Goal: Transaction & Acquisition: Purchase product/service

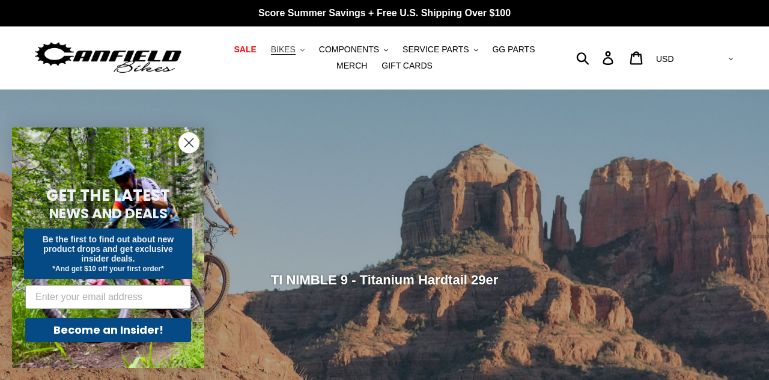
click at [276, 50] on span "BIKES" at bounding box center [283, 49] width 25 height 10
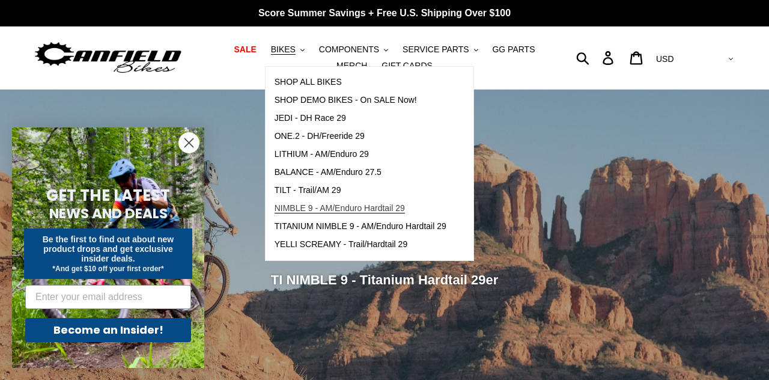
click at [282, 209] on span "NIMBLE 9 - AM/Enduro Hardtail 29" at bounding box center [340, 208] width 130 height 10
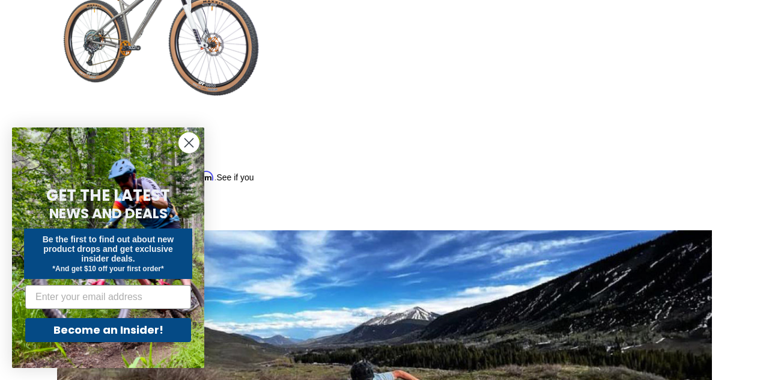
scroll to position [774, 0]
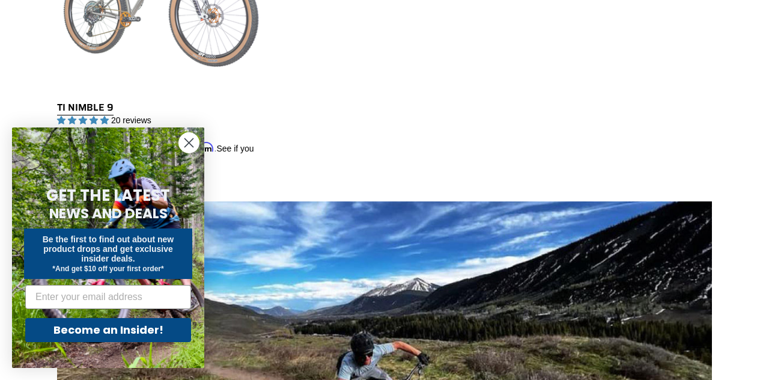
click at [85, 57] on link "TI NIMBLE 9" at bounding box center [160, 26] width 206 height 281
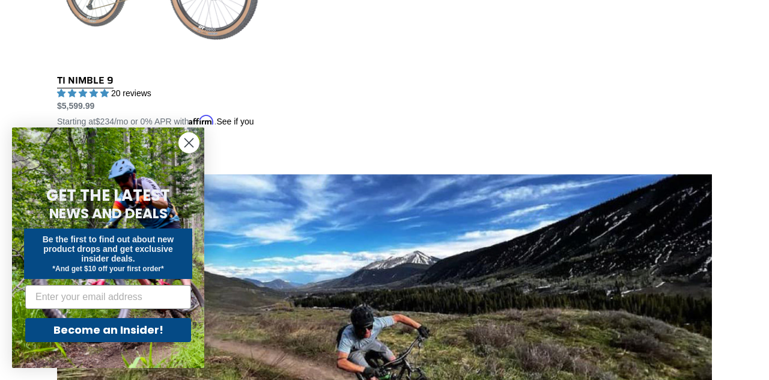
scroll to position [832, 0]
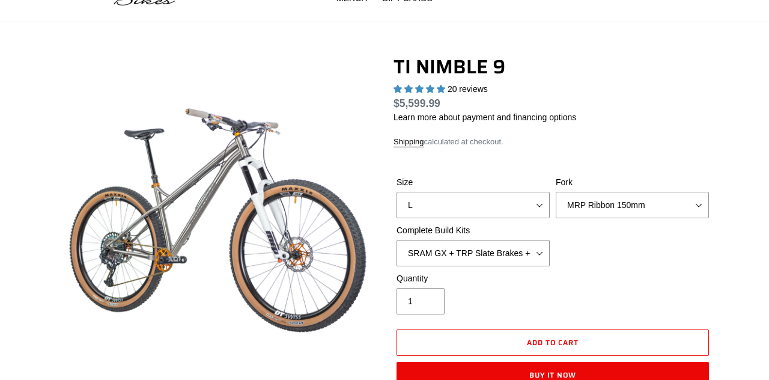
scroll to position [67, 0]
select select "highest-rating"
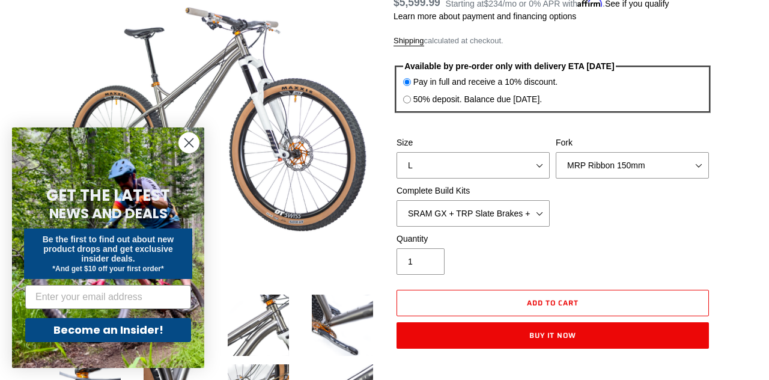
scroll to position [171, 0]
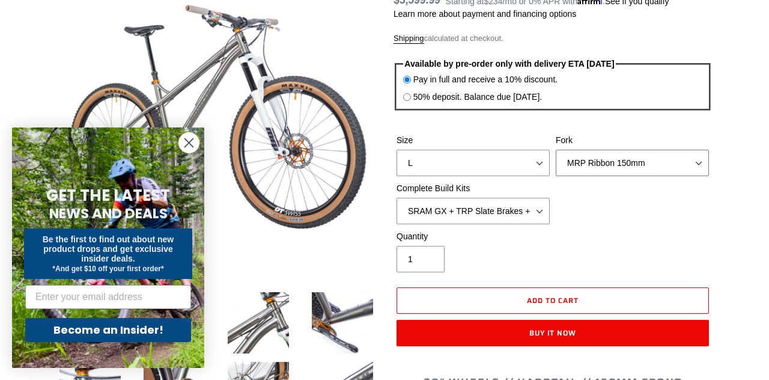
click at [698, 163] on select "MRP Ribbon 150mm RockShox Lyrik 150mm Fox Factory 36 150mm Cane Creek Helm 150m…" at bounding box center [632, 163] width 153 height 26
select select "Fork - None"
click at [556, 150] on select "MRP Ribbon 150mm RockShox Lyrik 150mm Fox Factory 36 150mm Cane Creek Helm 150m…" at bounding box center [632, 163] width 153 height 26
click at [542, 209] on select "SRAM GX + TRP Slate Brakes + Rotors + e13 LG-1 Wheels SHIMANO XT + SHIMANO brak…" at bounding box center [473, 211] width 153 height 26
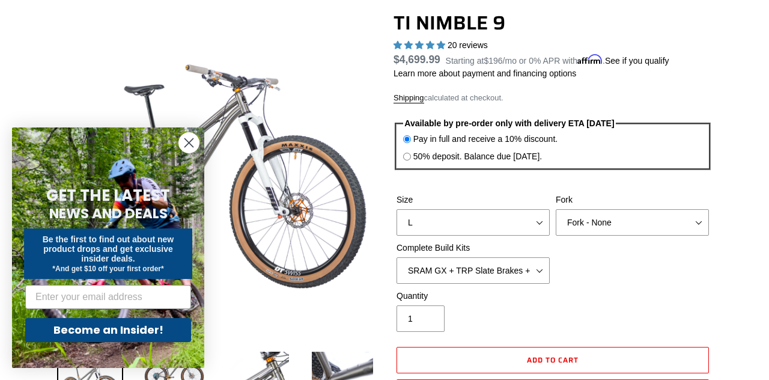
scroll to position [124, 0]
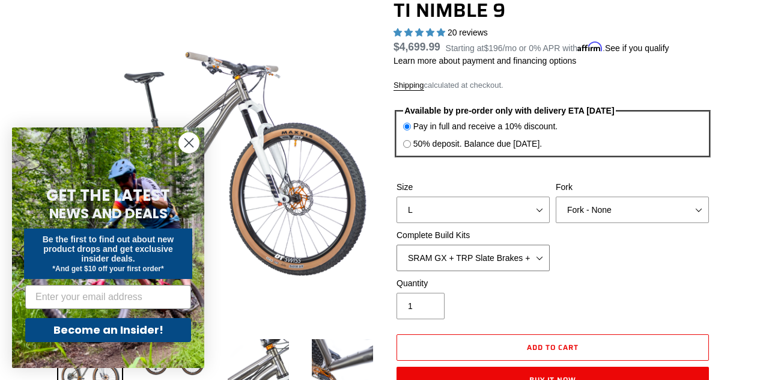
click at [545, 258] on select "SRAM GX + TRP Slate Brakes + Rotors + e13 LG-1 Wheels SHIMANO XT + SHIMANO brak…" at bounding box center [473, 258] width 153 height 26
select select "Complete Build Kit - None (Contact us for Custom Builds)"
click at [397, 245] on select "SRAM GX + TRP Slate Brakes + Rotors + e13 LG-1 Wheels SHIMANO XT + SHIMANO brak…" at bounding box center [473, 258] width 153 height 26
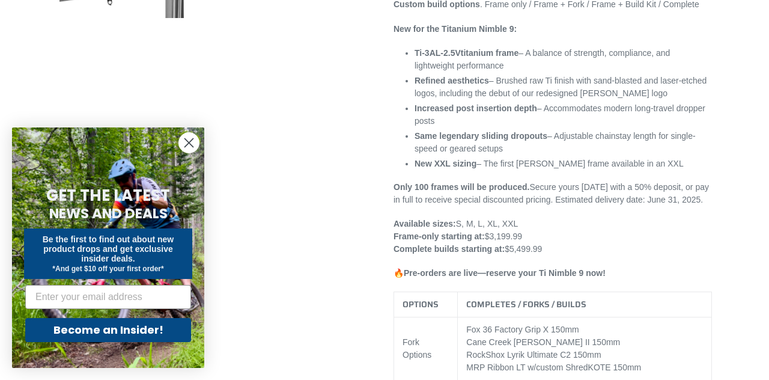
scroll to position [723, 0]
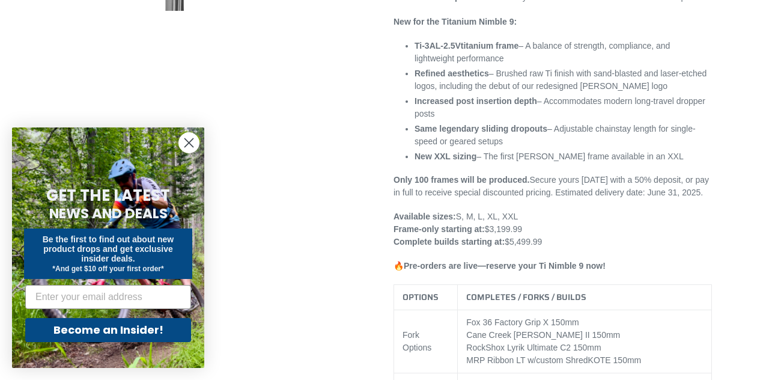
click at [189, 153] on circle "Close dialog" at bounding box center [189, 143] width 20 height 20
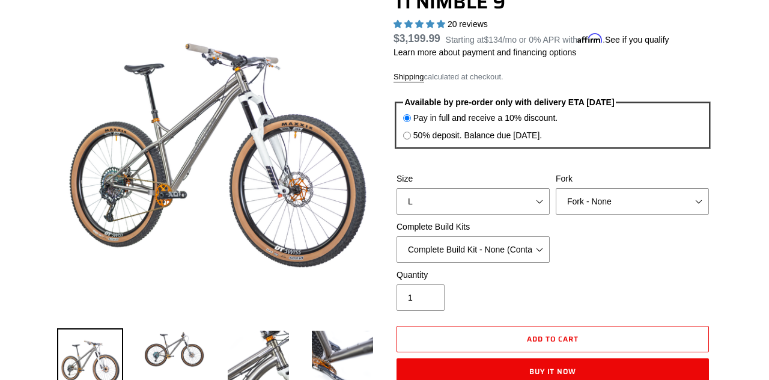
scroll to position [0, 0]
